Goal: Find specific page/section: Locate a particular part of the current website

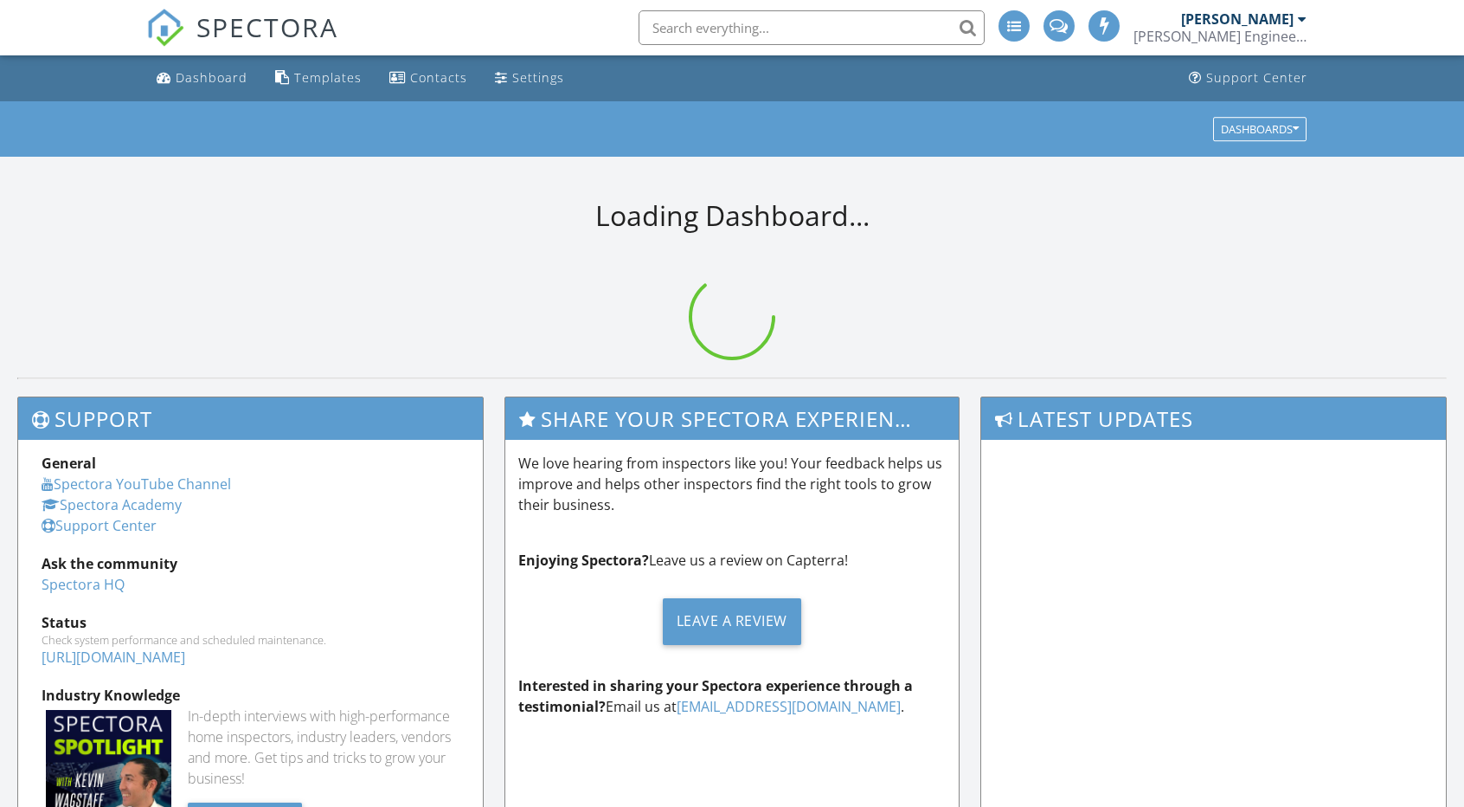
click at [730, 46] on li at bounding box center [806, 27] width 370 height 55
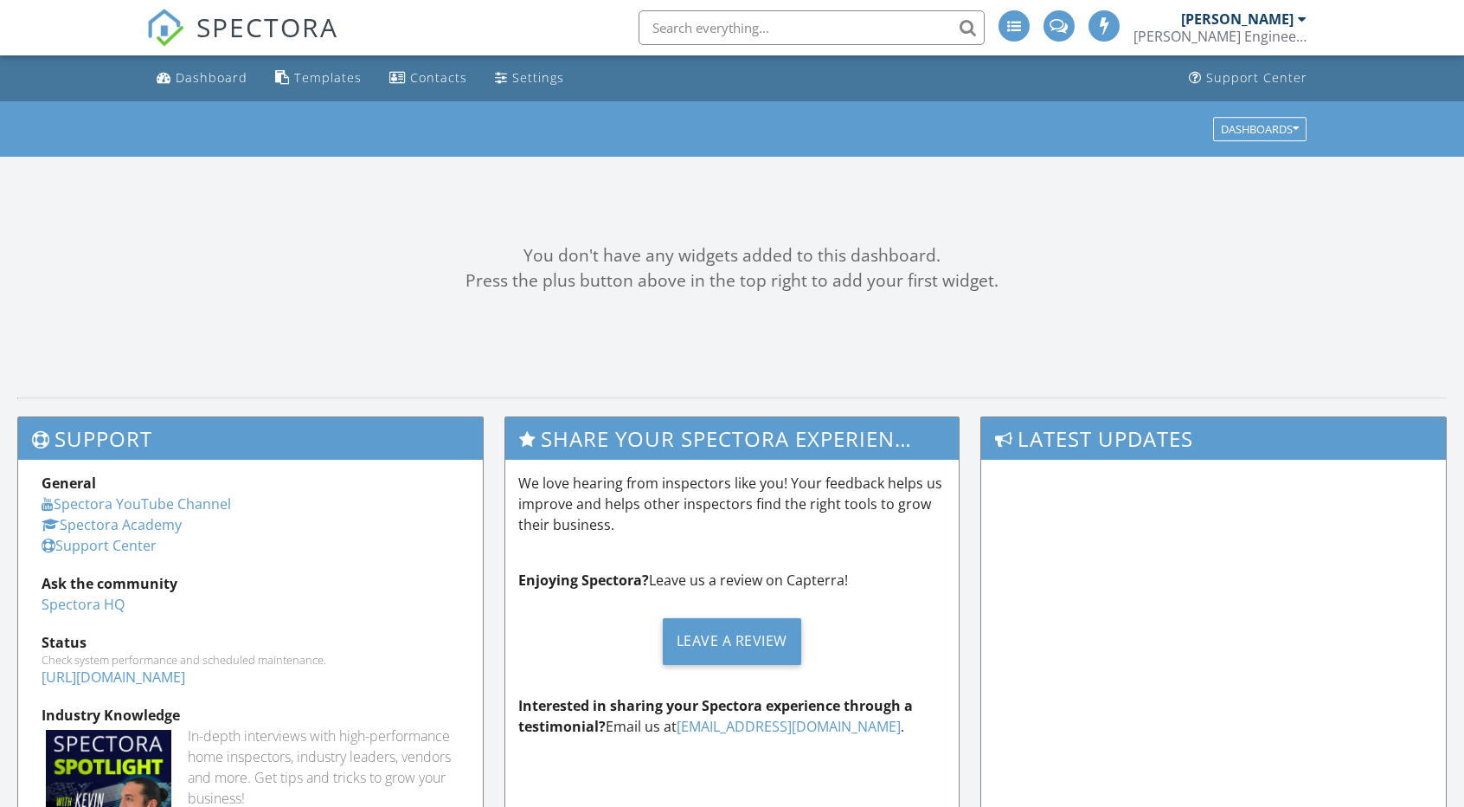
click at [724, 20] on input "text" at bounding box center [812, 27] width 346 height 35
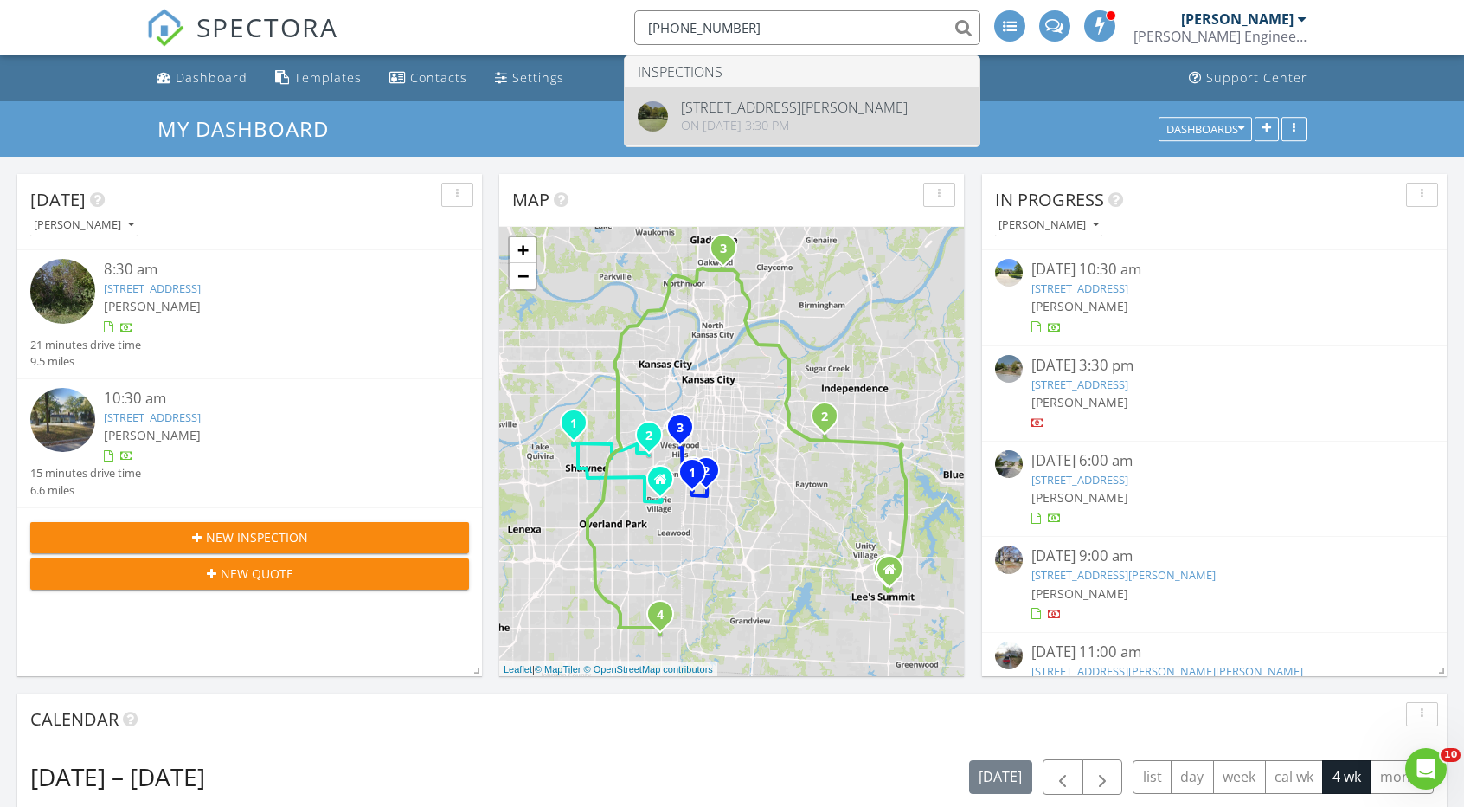
type input "816-359-8799"
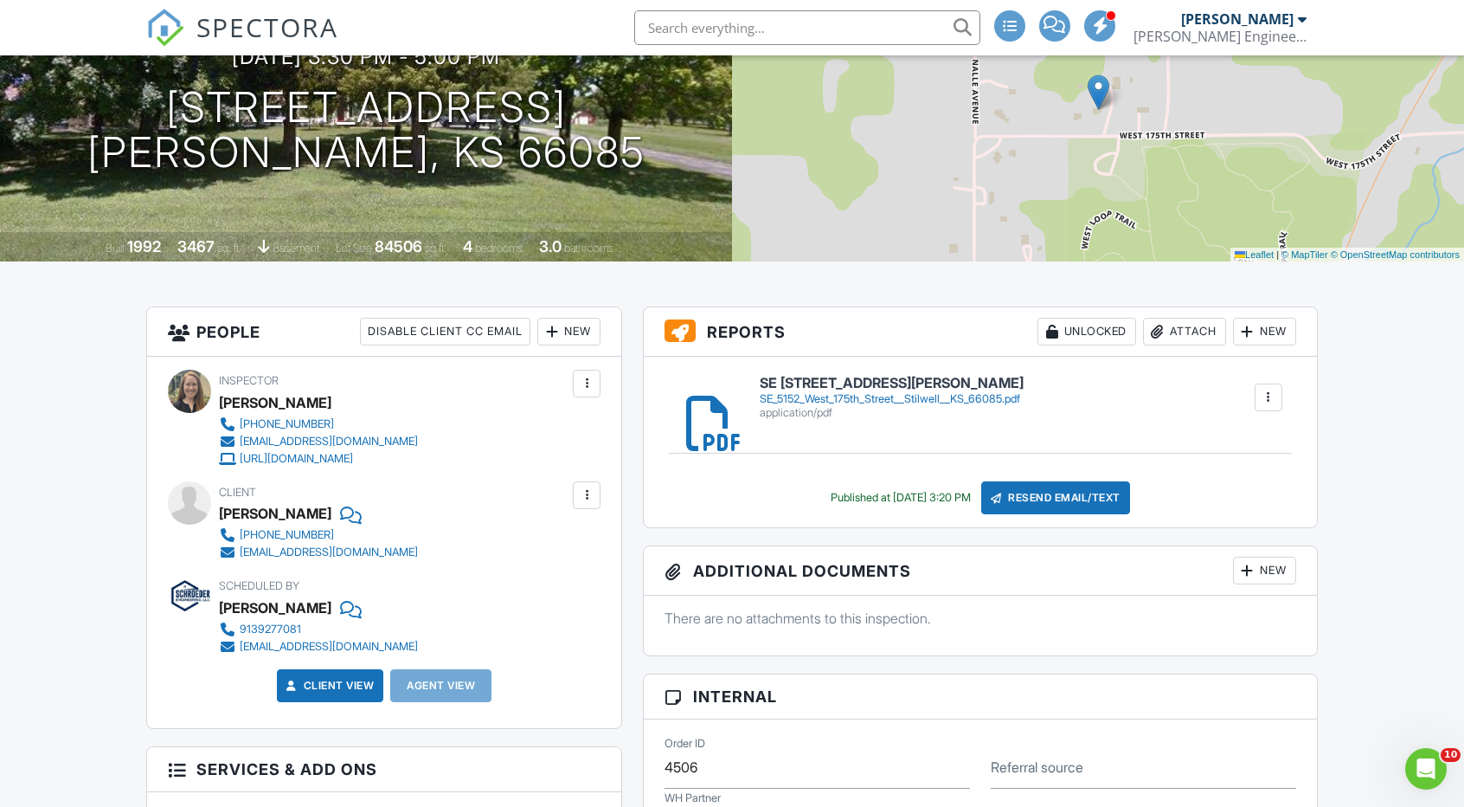
scroll to position [173, 0]
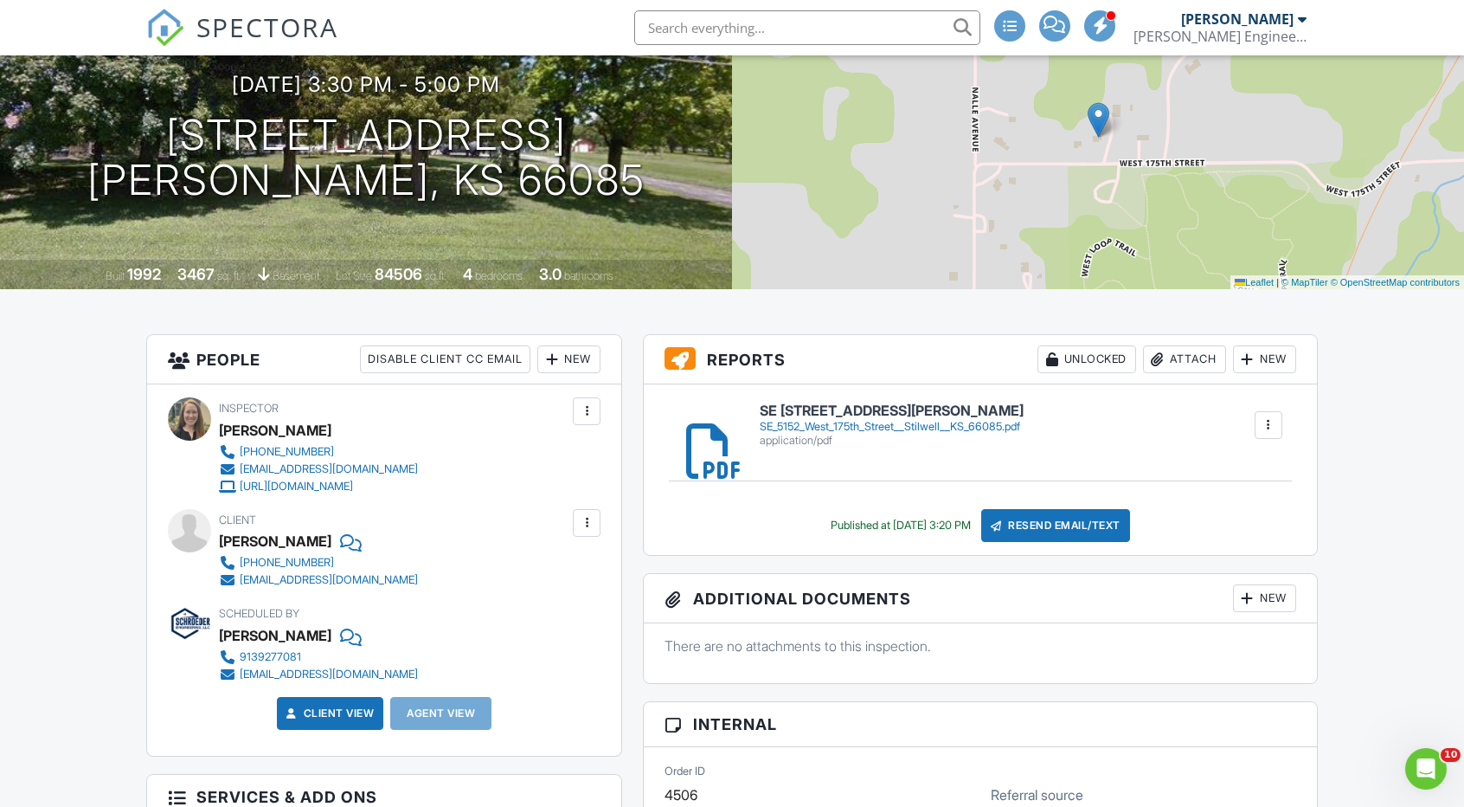
click at [950, 420] on div "SE_5152_West_175th_Street__Stilwell__KS_66085.pdf" at bounding box center [892, 427] width 264 height 14
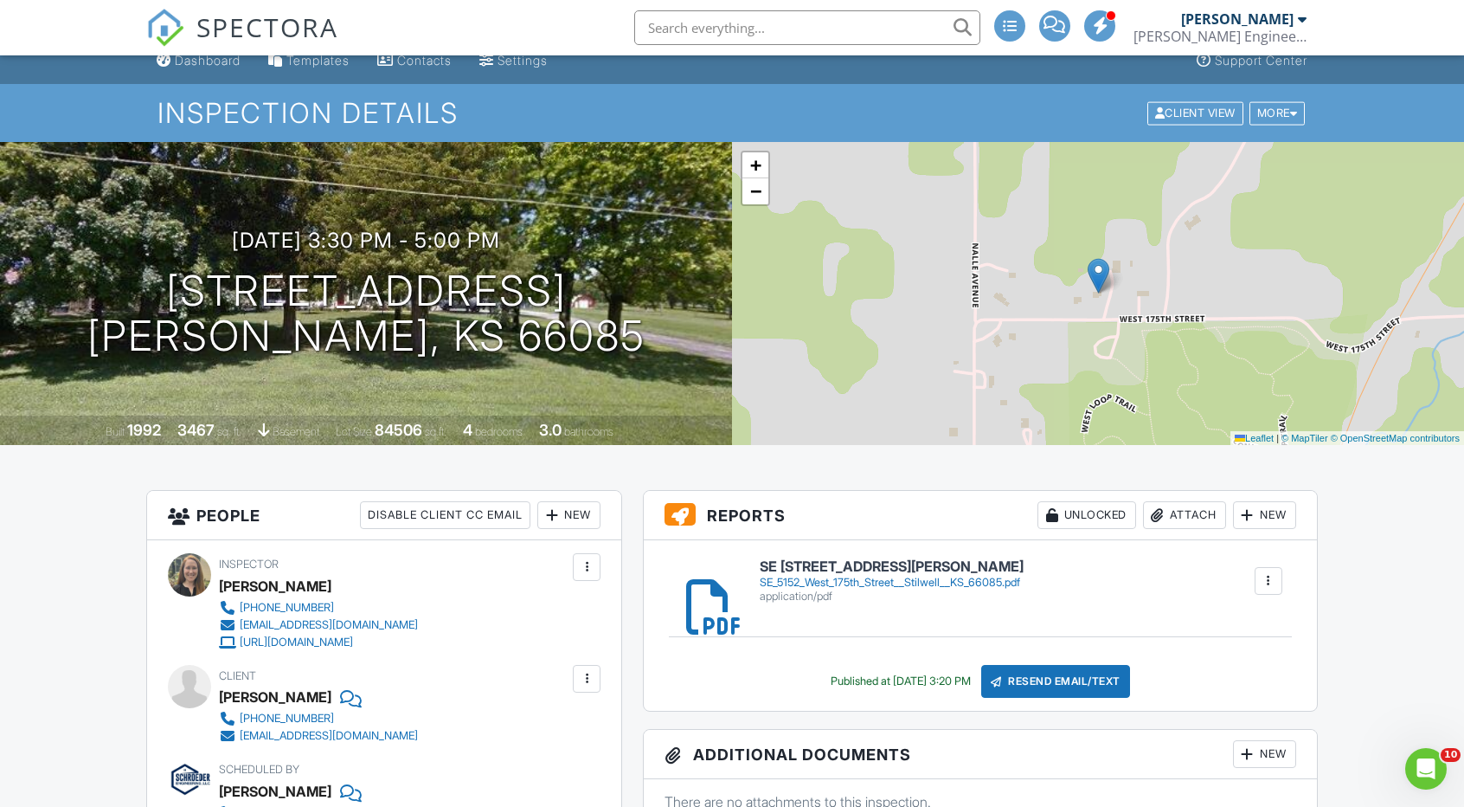
scroll to position [0, 0]
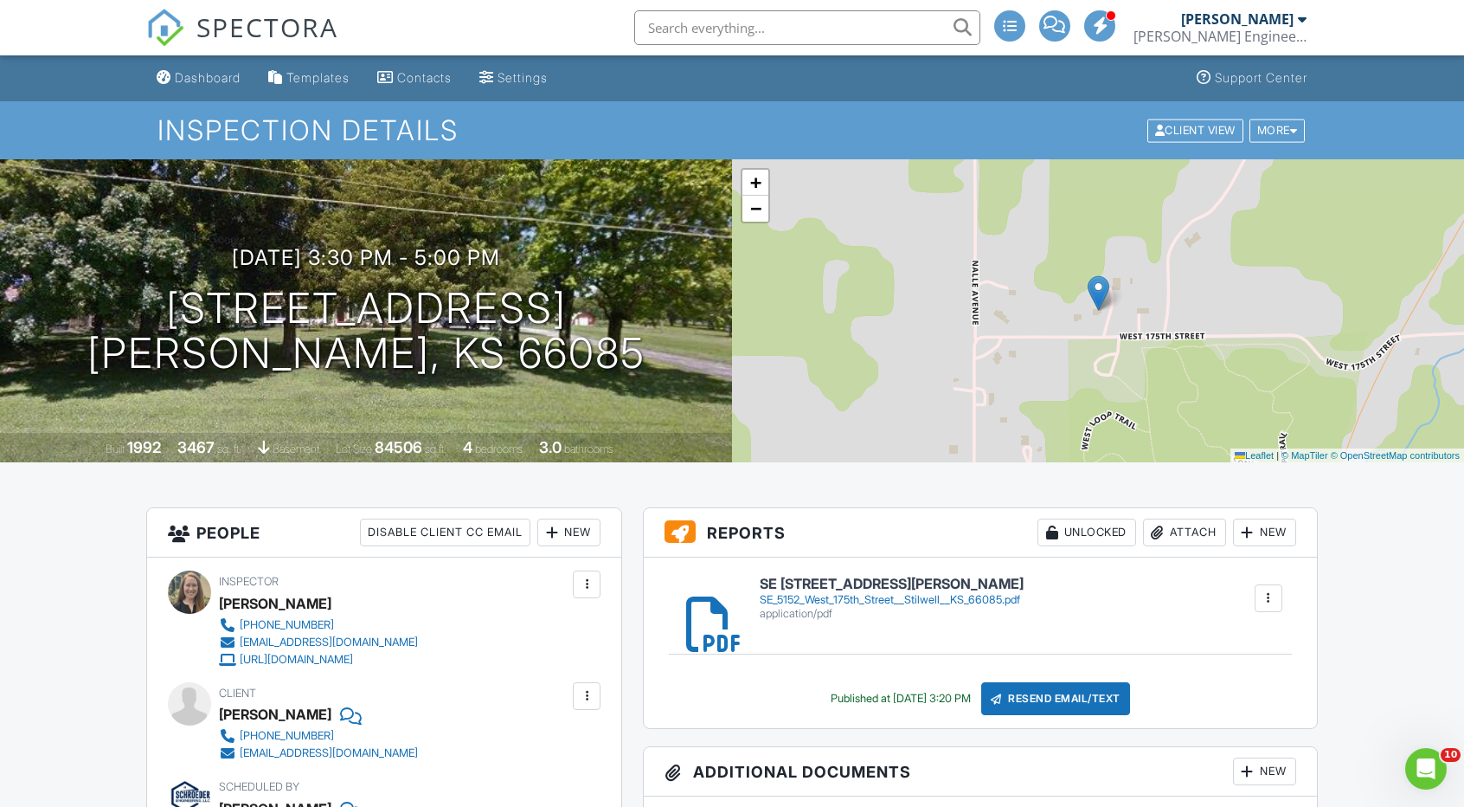
click at [916, 588] on h6 "SE [STREET_ADDRESS][PERSON_NAME]" at bounding box center [892, 584] width 264 height 16
click at [172, 85] on link "Dashboard" at bounding box center [199, 78] width 98 height 32
